Goal: Task Accomplishment & Management: Use online tool/utility

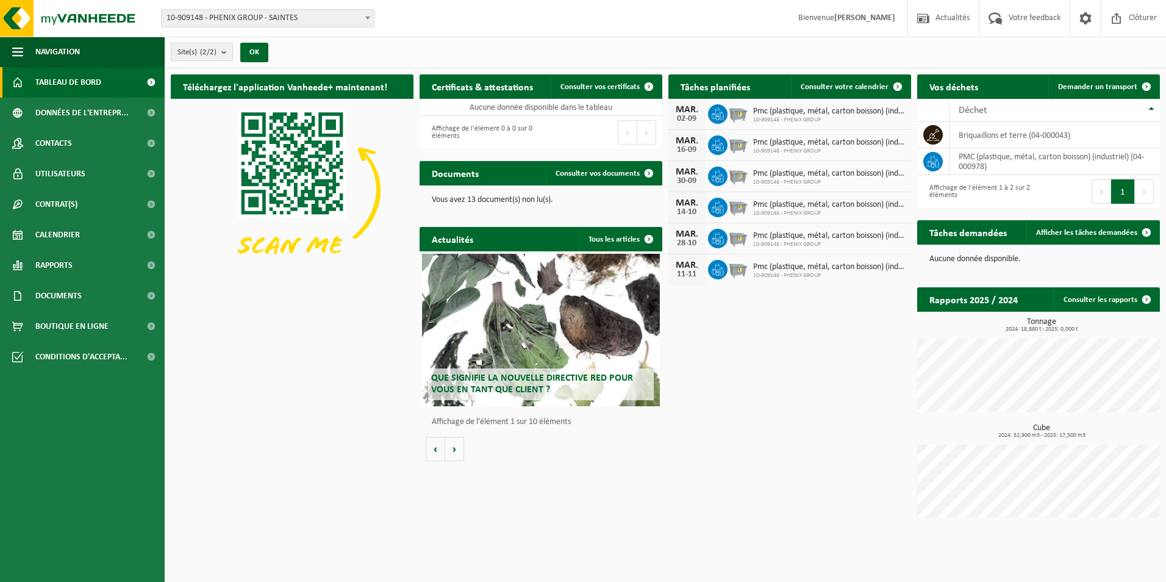
click at [226, 52] on b "submit" at bounding box center [226, 51] width 11 height 17
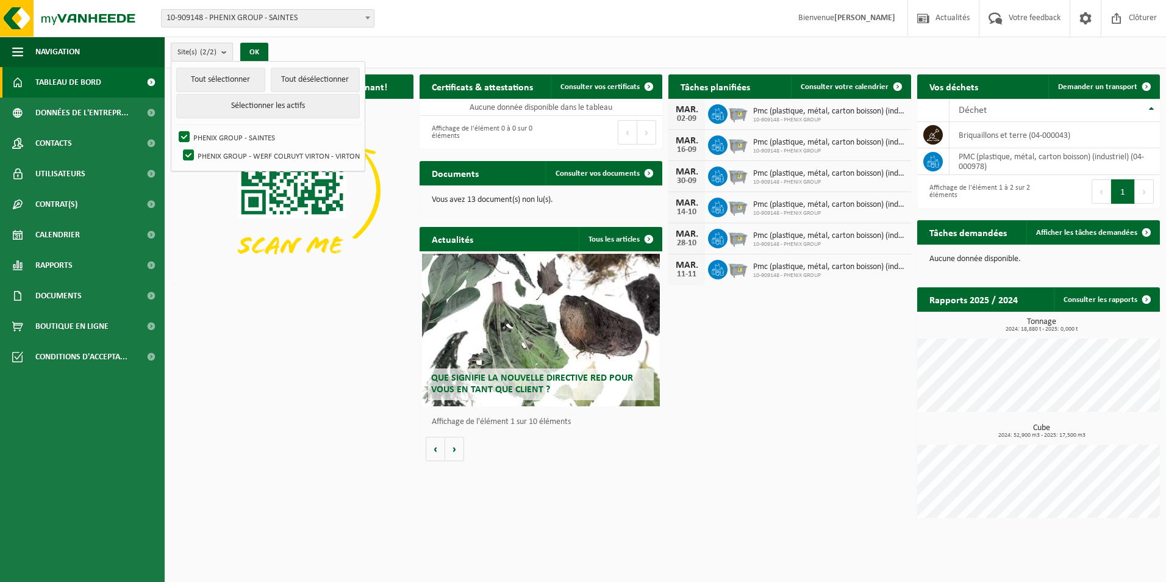
click at [226, 52] on b "submit" at bounding box center [226, 52] width 11 height 18
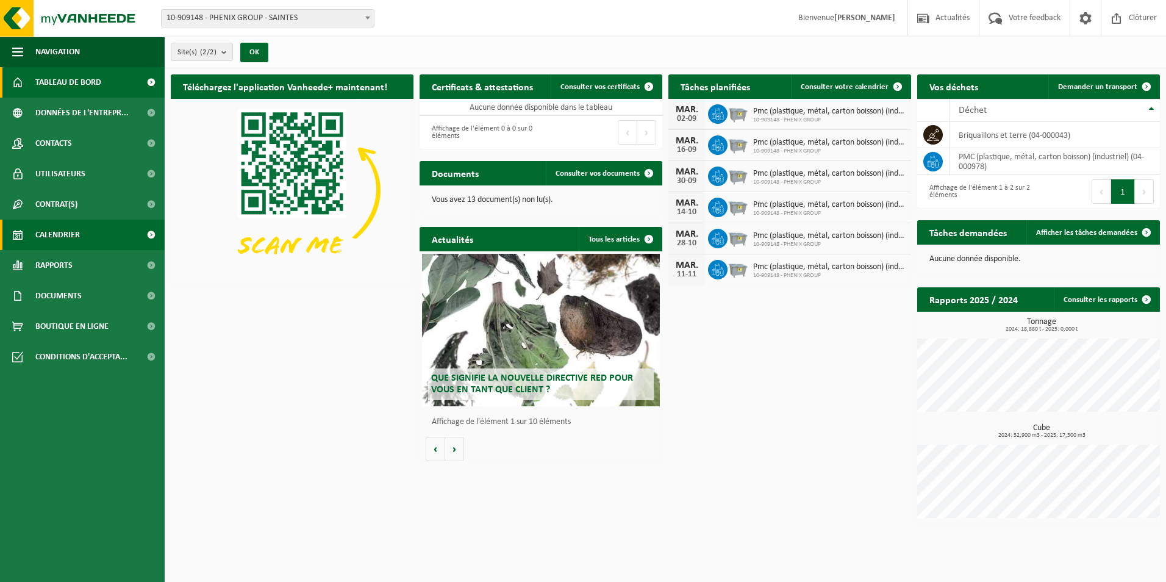
click at [73, 243] on span "Calendrier" at bounding box center [57, 234] width 45 height 30
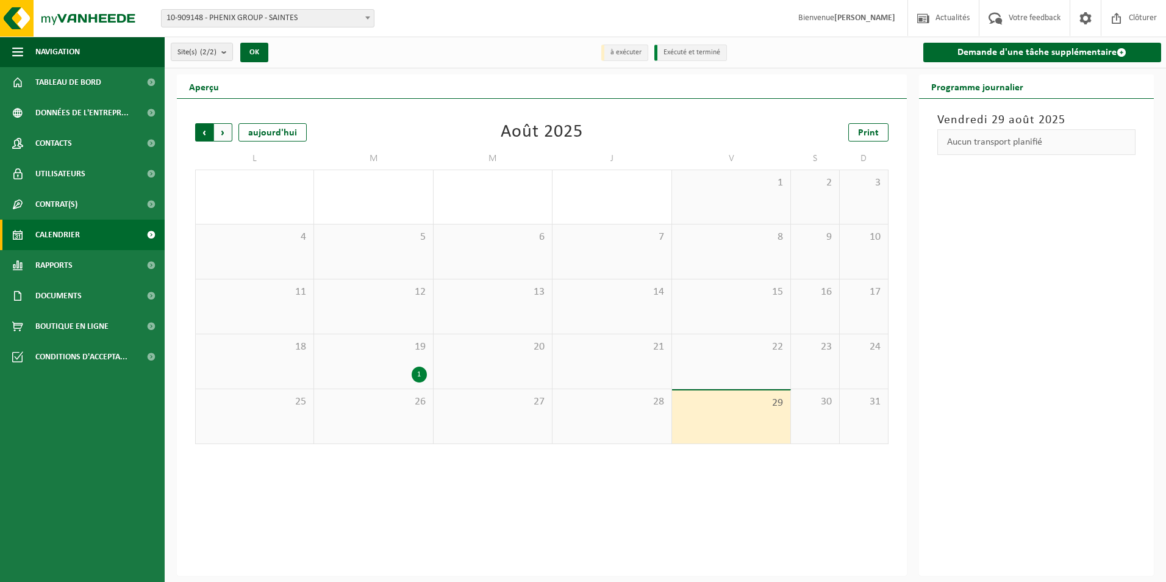
click at [220, 134] on span "Suivant" at bounding box center [223, 132] width 18 height 18
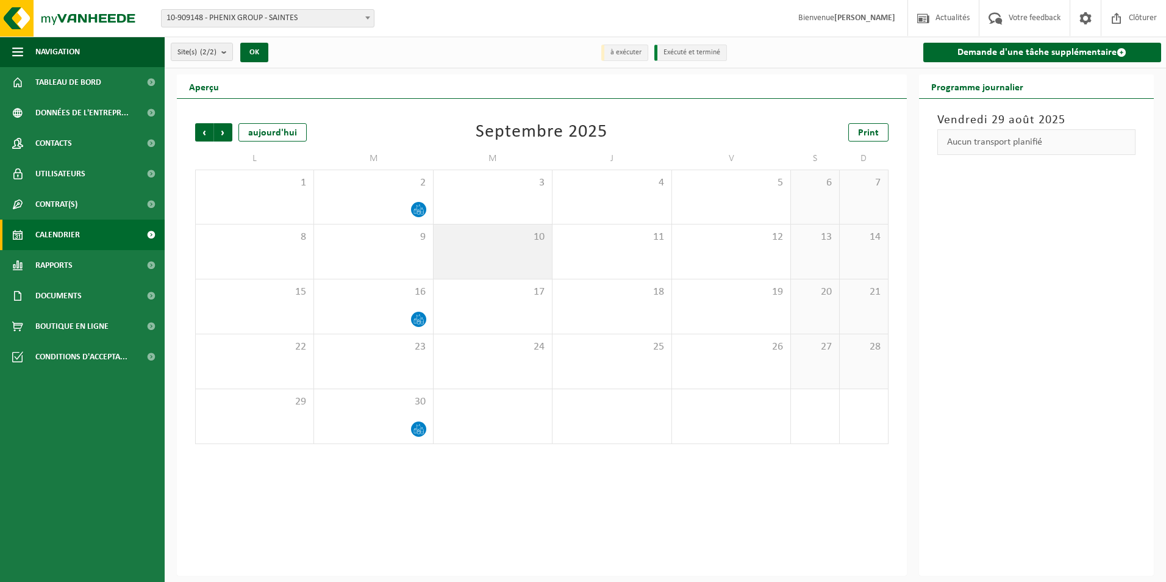
click at [530, 243] on div "10" at bounding box center [492, 251] width 118 height 54
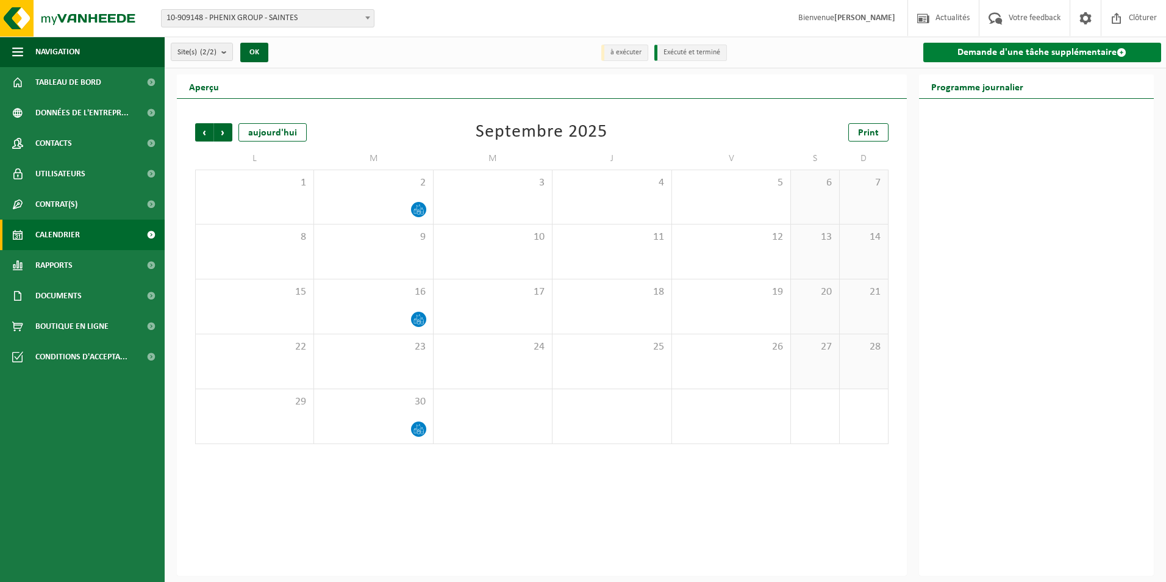
click at [1008, 53] on link "Demande d'une tâche supplémentaire" at bounding box center [1042, 53] width 238 height 20
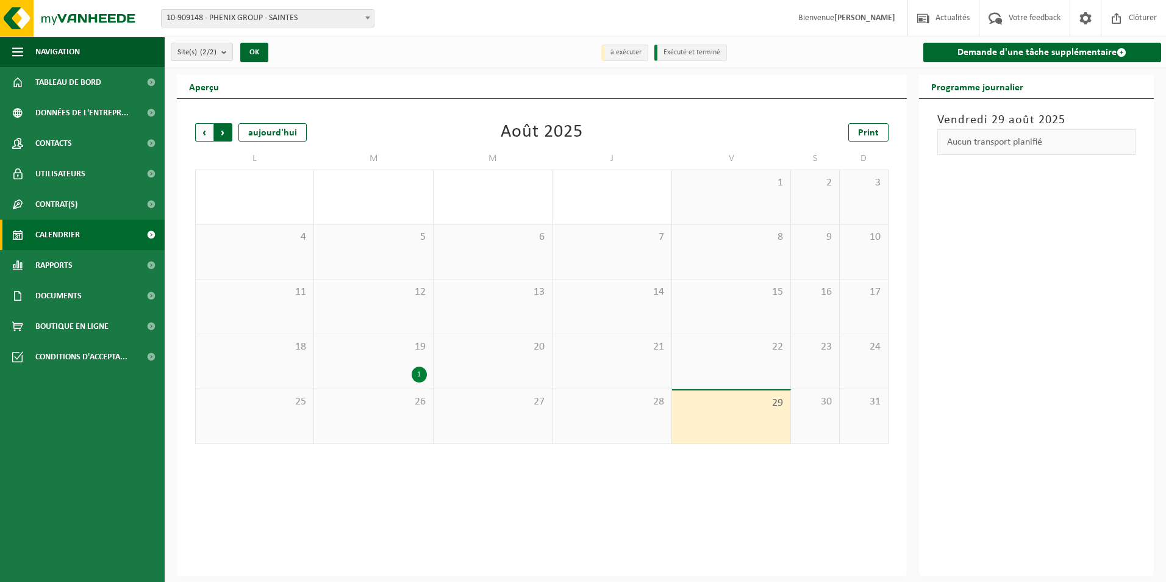
click at [210, 127] on span "Précédent" at bounding box center [204, 132] width 18 height 18
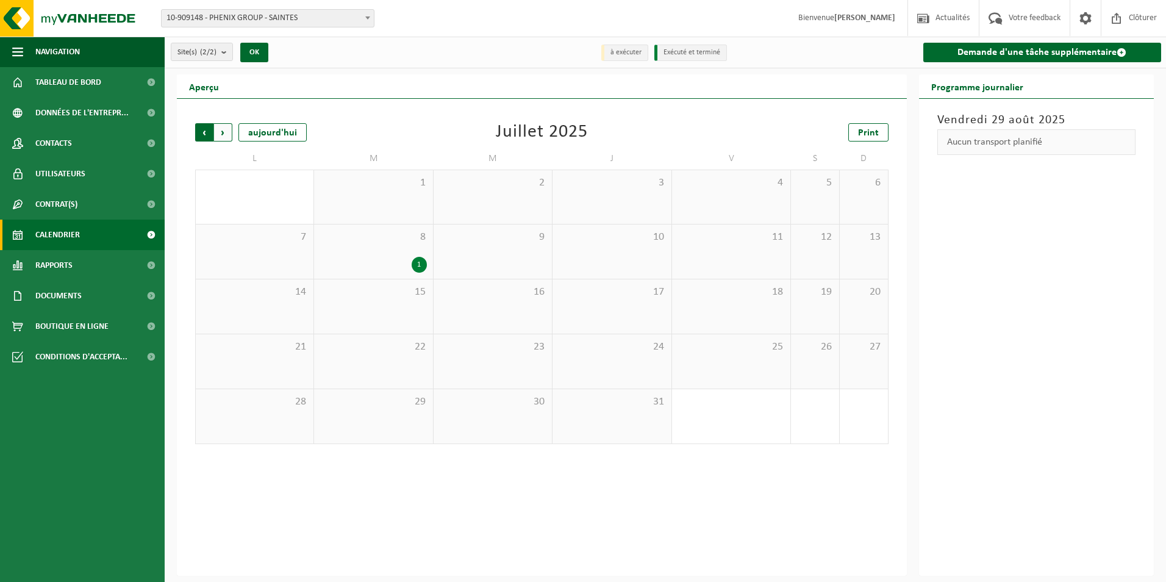
click at [224, 129] on span "Suivant" at bounding box center [223, 132] width 18 height 18
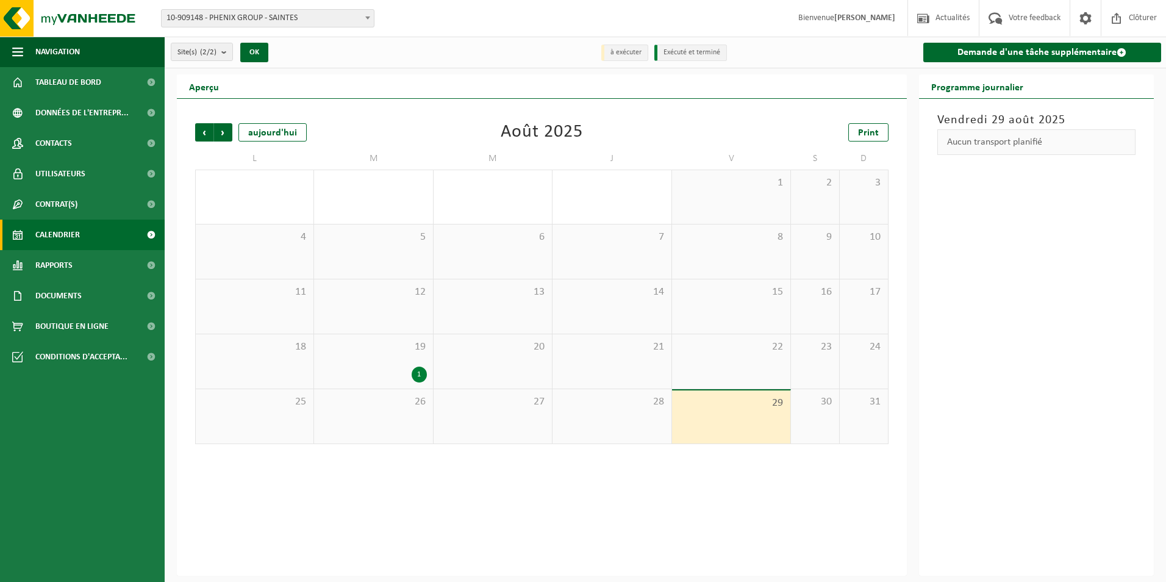
click at [224, 129] on span "Suivant" at bounding box center [223, 132] width 18 height 18
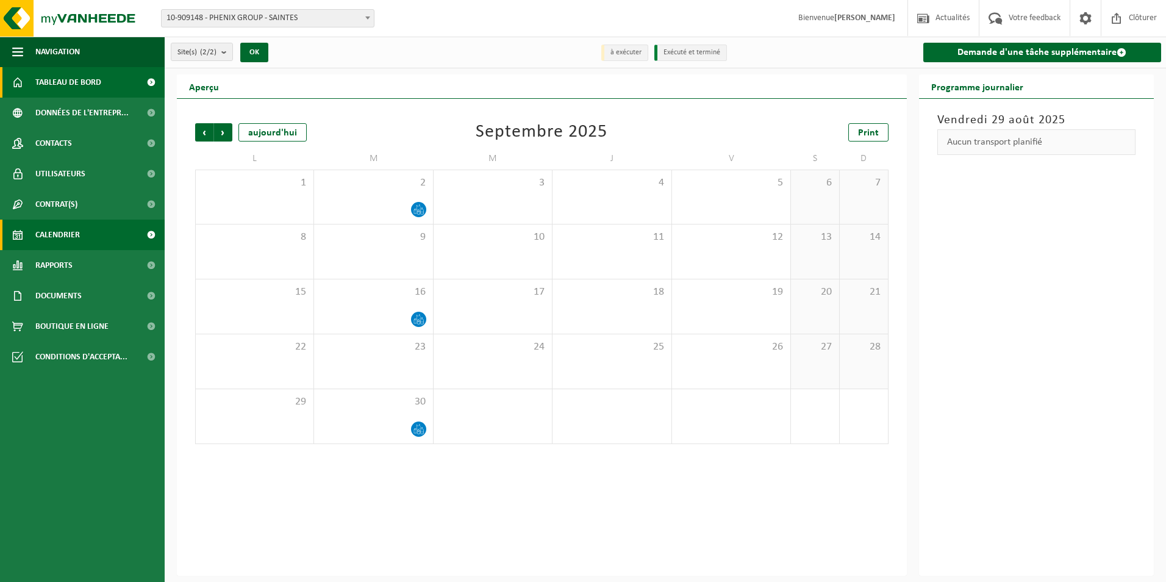
click at [124, 85] on link "Tableau de bord" at bounding box center [82, 82] width 165 height 30
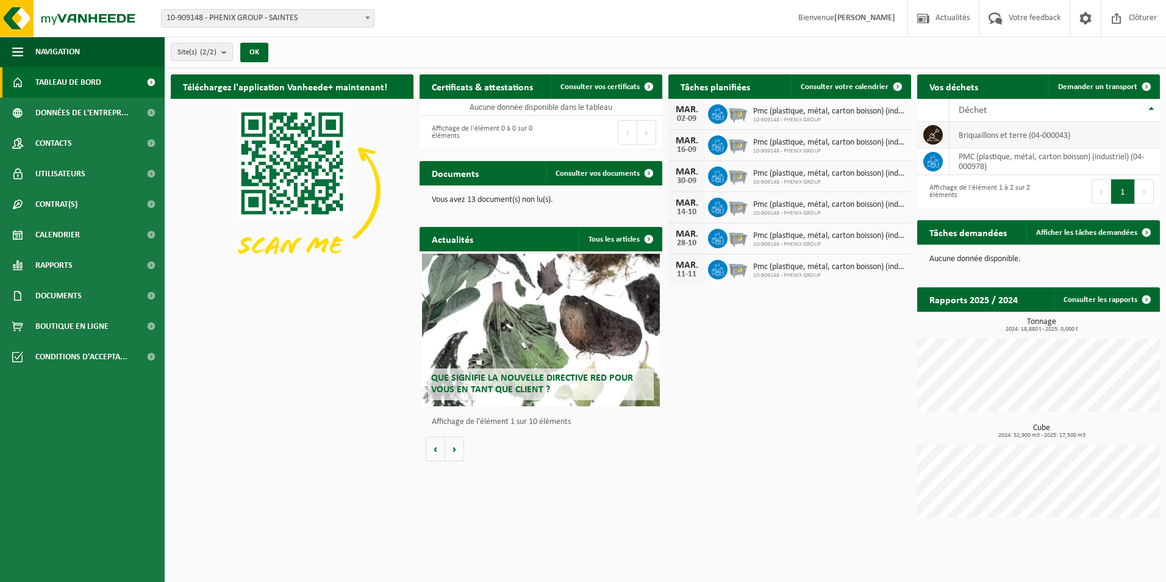
click at [1005, 139] on td "briquaillons et terre (04-000043)" at bounding box center [1054, 135] width 210 height 26
drag, startPoint x: 1005, startPoint y: 139, endPoint x: 1000, endPoint y: 148, distance: 10.4
click at [1000, 148] on td "PMC (plastique, métal, carton boisson) (industriel) (04-000978)" at bounding box center [1054, 161] width 210 height 27
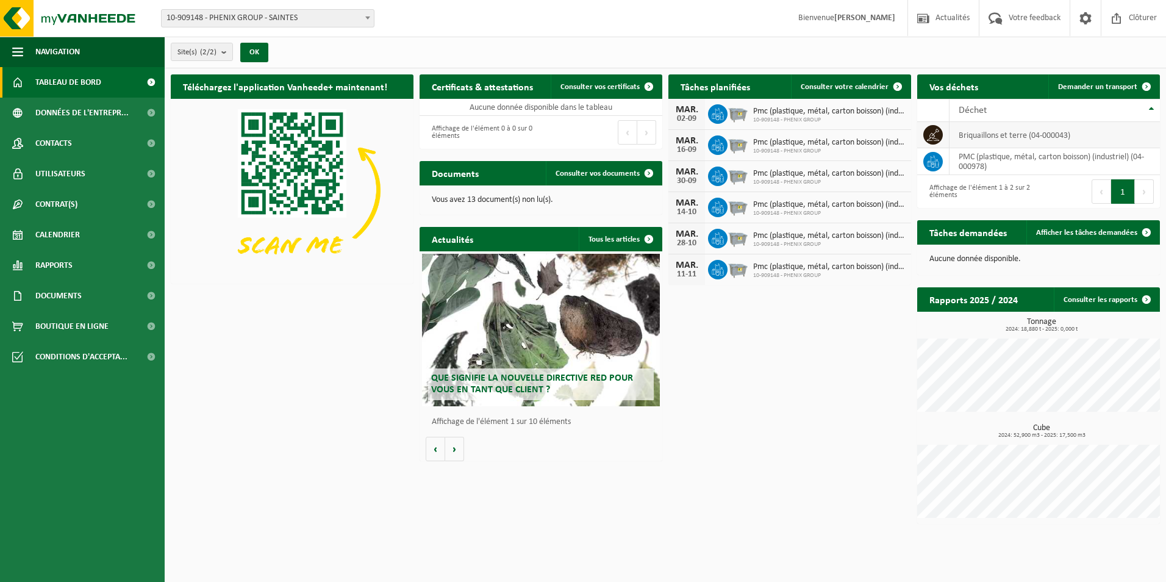
click at [1044, 134] on td "briquaillons et terre (04-000043)" at bounding box center [1054, 135] width 210 height 26
